Goal: Information Seeking & Learning: Learn about a topic

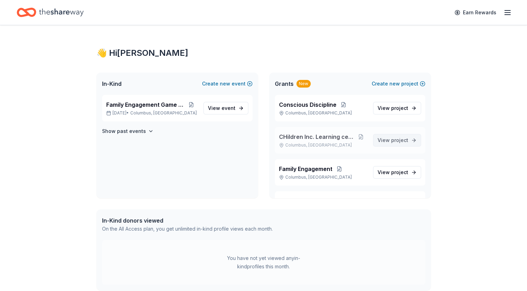
click at [383, 143] on span "View project" at bounding box center [393, 140] width 31 height 8
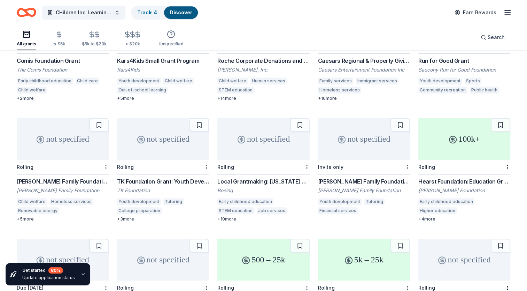
scroll to position [372, 0]
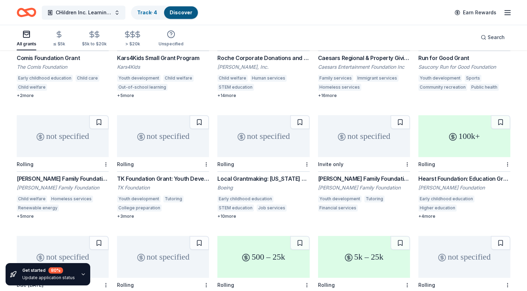
click at [471, 174] on div "Hearst Foundation: Education Grant" at bounding box center [465, 178] width 92 height 8
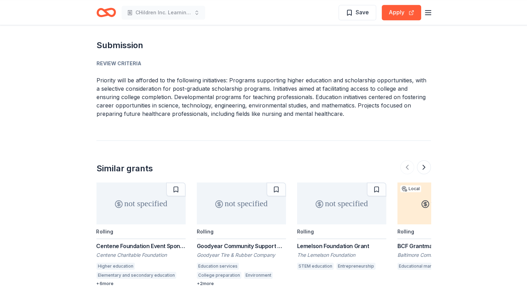
scroll to position [1011, 0]
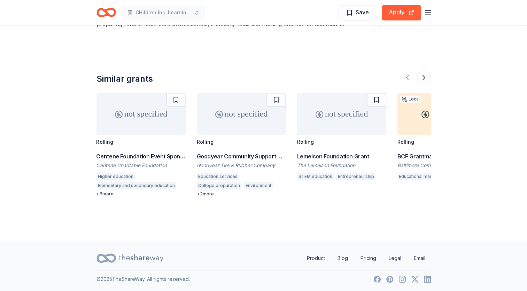
click at [258, 152] on div "Goodyear Community Support Grant" at bounding box center [241, 156] width 89 height 8
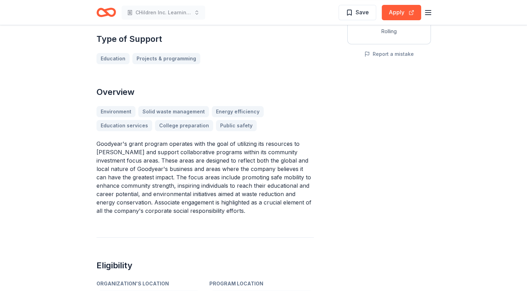
scroll to position [139, 0]
